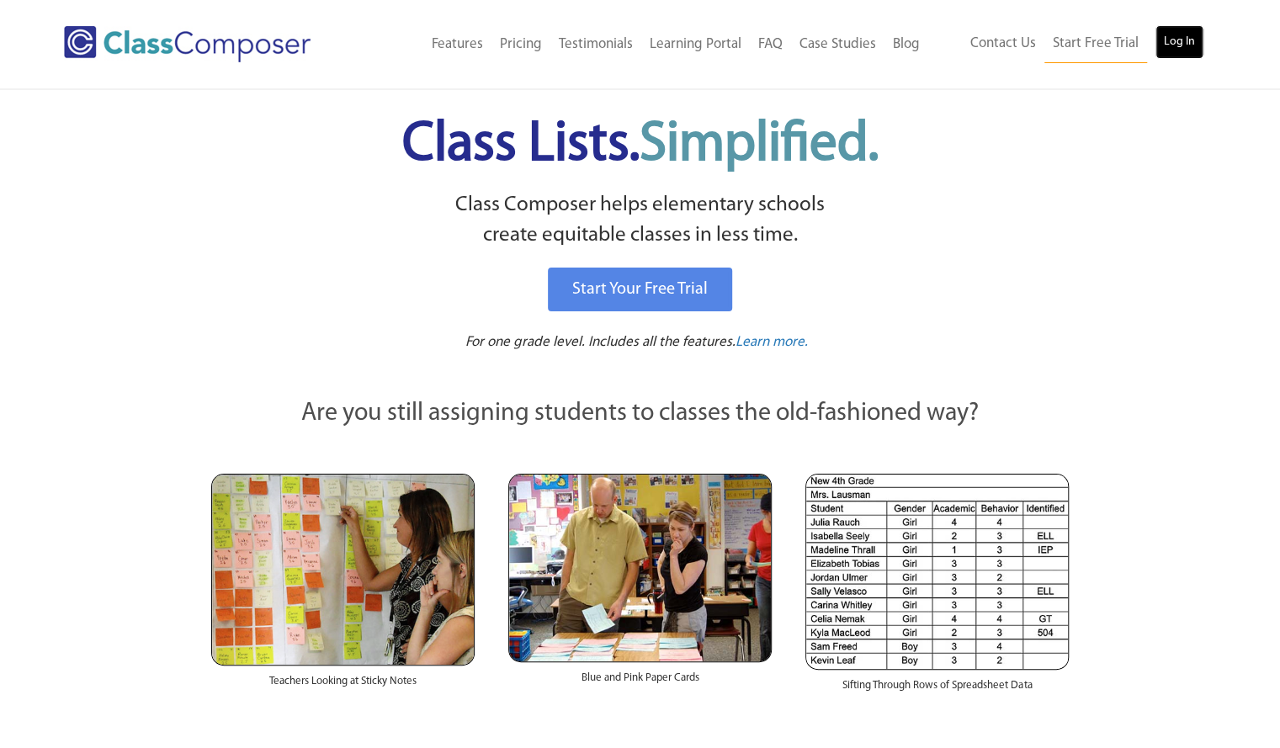
click at [1186, 54] on link "Log In" at bounding box center [1179, 42] width 48 height 34
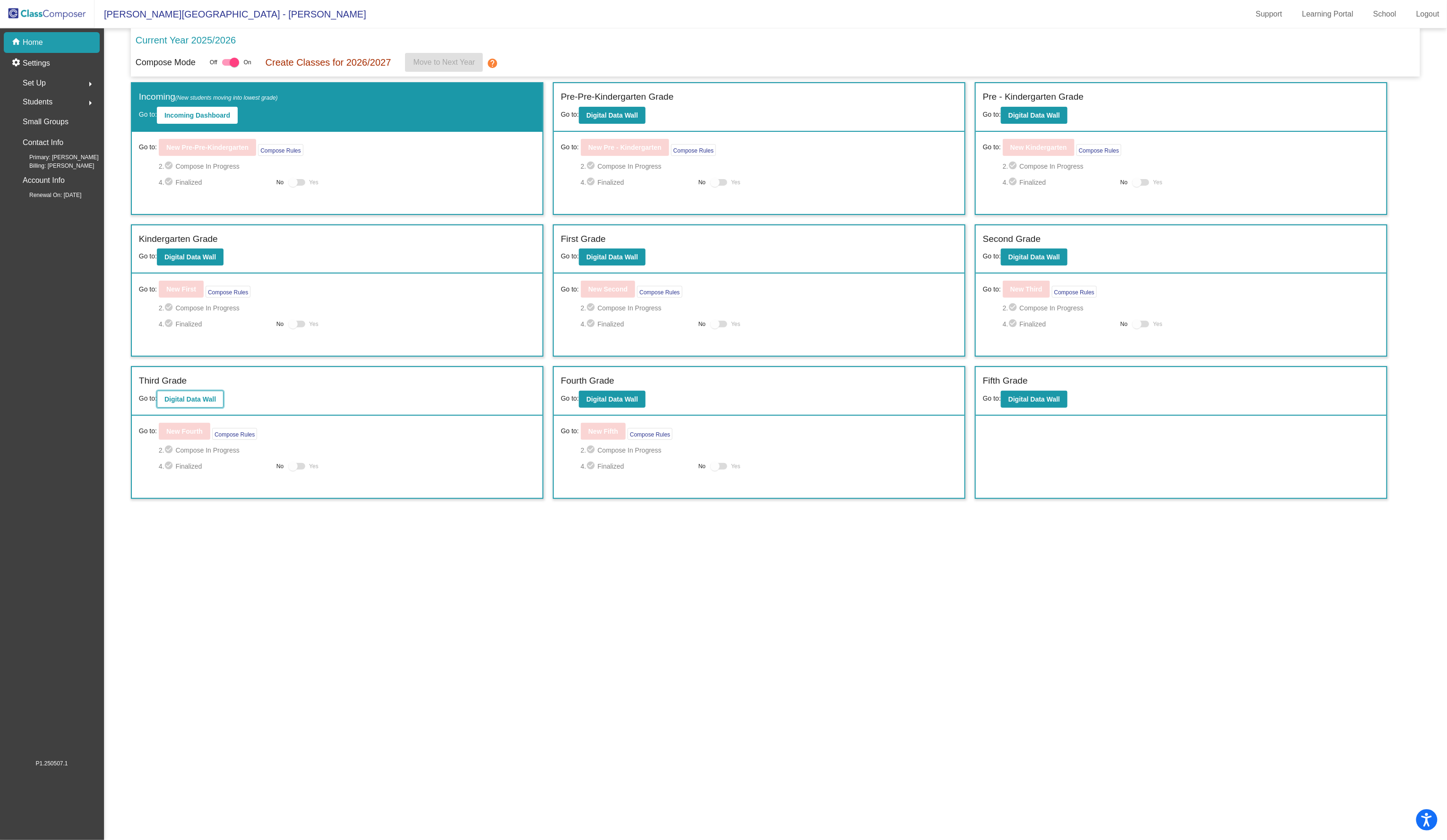
click at [211, 401] on b "Digital Data Wall" at bounding box center [190, 399] width 52 height 7
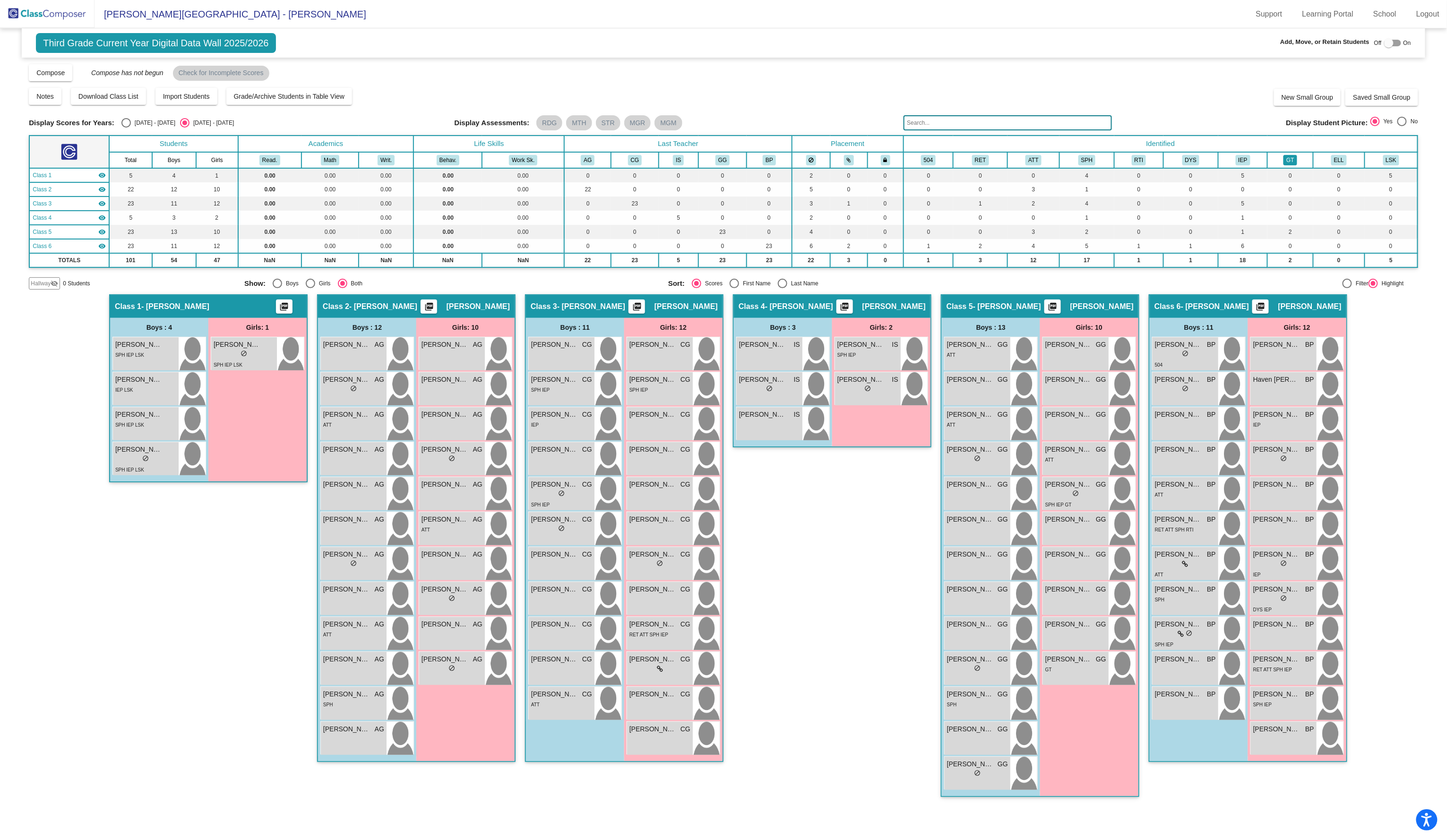
click at [1289, 158] on button "GT" at bounding box center [1290, 160] width 13 height 11
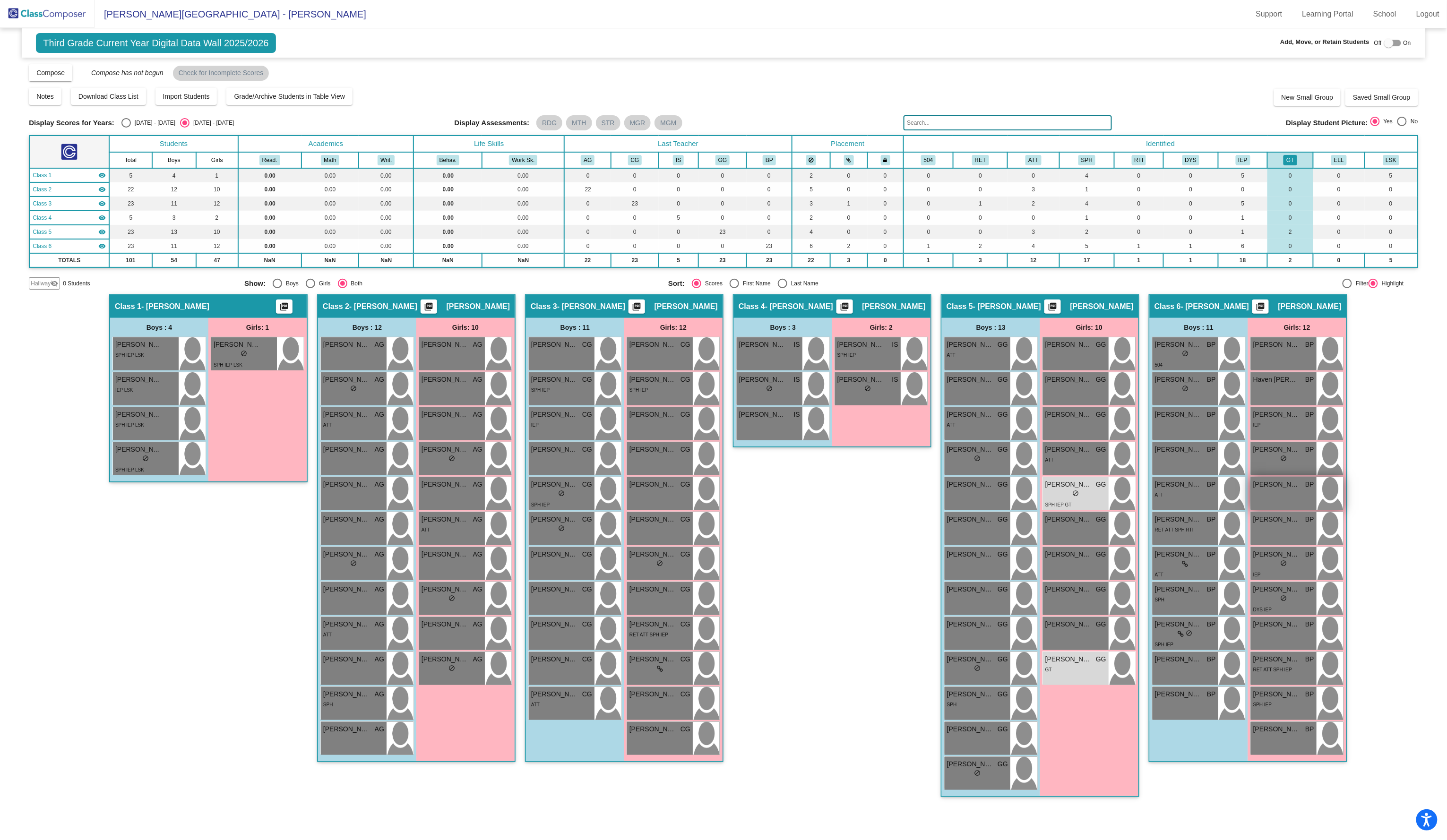
click at [1305, 490] on div "[PERSON_NAME] BP lock do_not_disturb_alt" at bounding box center [1284, 494] width 66 height 33
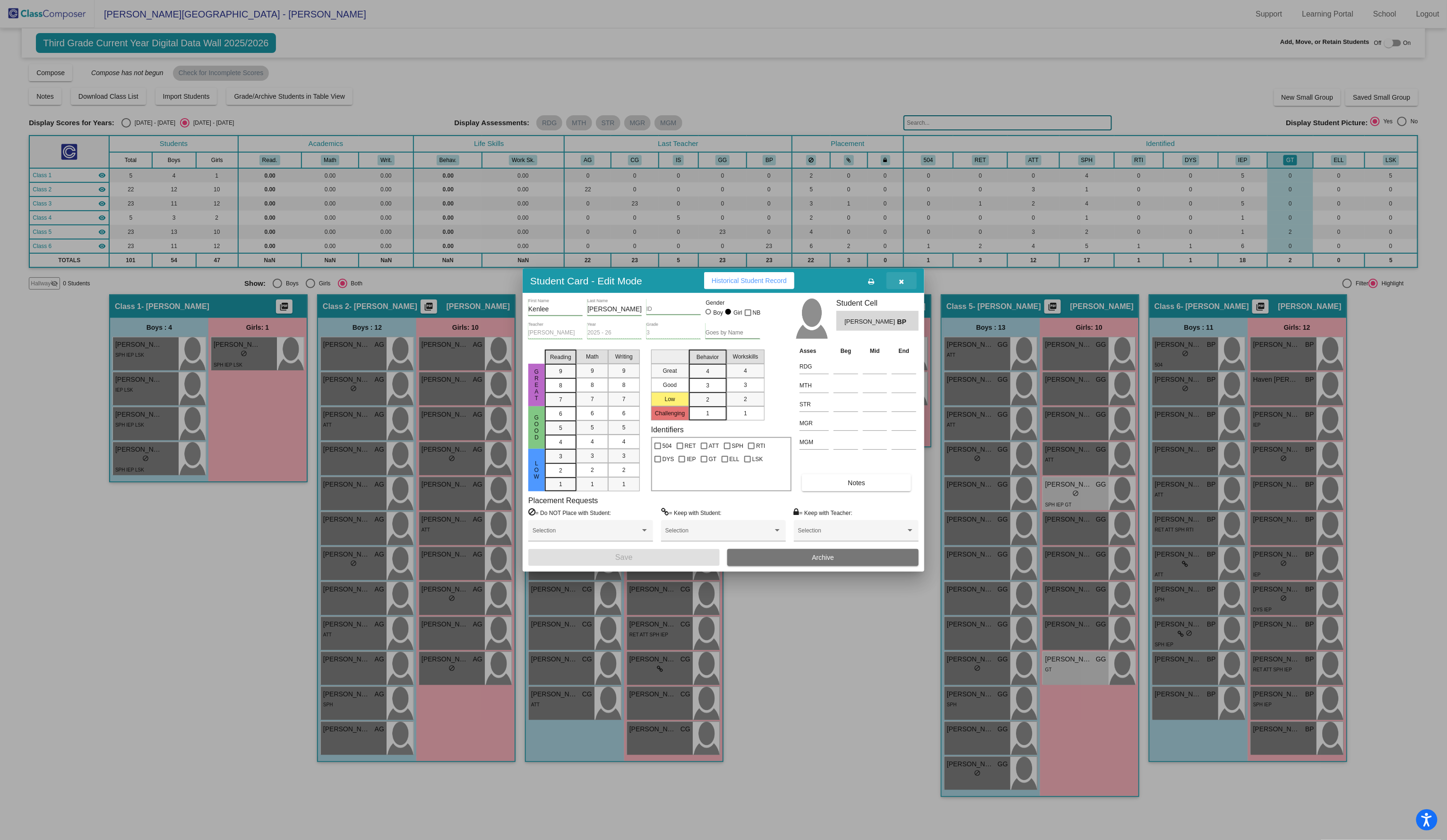
click at [906, 283] on button "button" at bounding box center [902, 281] width 30 height 17
